Goal: Task Accomplishment & Management: Complete application form

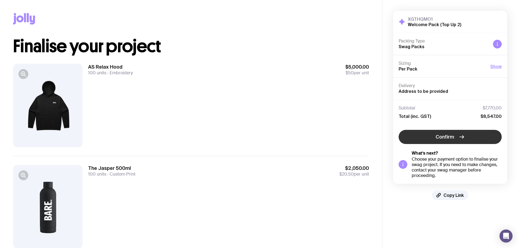
click at [460, 136] on icon "button" at bounding box center [461, 136] width 7 height 7
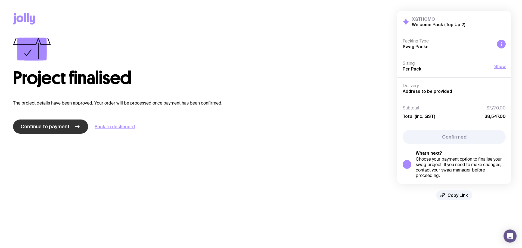
click at [58, 130] on link "Continue to payment" at bounding box center [50, 126] width 75 height 14
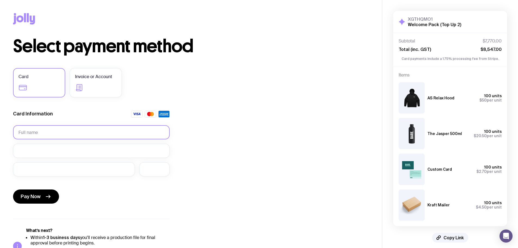
click at [62, 134] on input "text" at bounding box center [91, 132] width 156 height 14
click at [89, 73] on label "Invoice or Account" at bounding box center [96, 82] width 52 height 29
click at [0, 0] on input "Invoice or Account" at bounding box center [0, 0] width 0 height 0
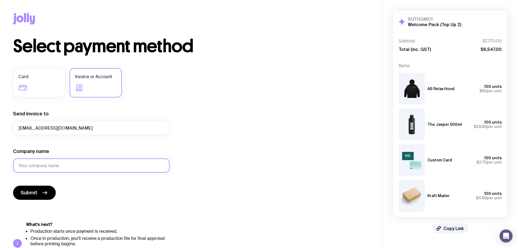
click at [92, 166] on input "Company name" at bounding box center [91, 165] width 156 height 14
type input "Bare Funerals"
click at [36, 193] on span "Submit" at bounding box center [29, 192] width 17 height 7
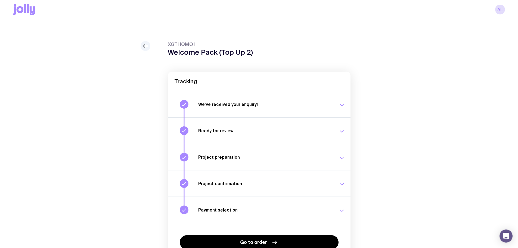
scroll to position [35, 0]
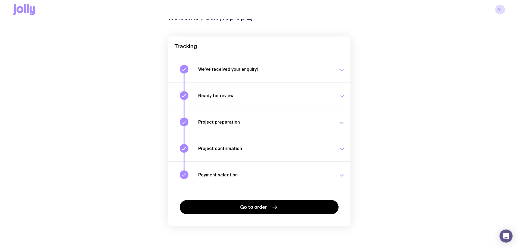
click at [314, 93] on h3 "Ready for review" at bounding box center [265, 95] width 134 height 5
